Goal: Submit feedback/report problem

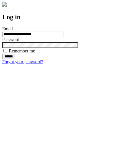
click at [15, 59] on input "******" at bounding box center [8, 57] width 13 height 6
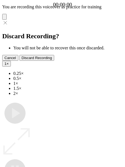
type input "**********"
